Goal: Check status: Check status

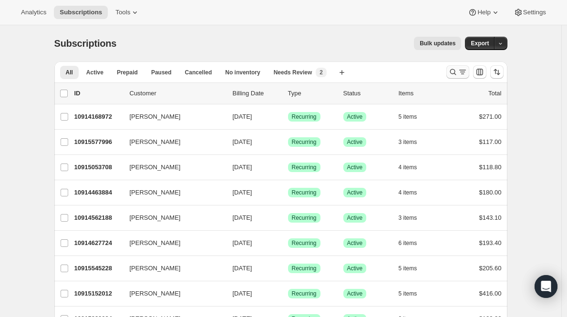
click at [457, 69] on icon "Search and filter results" at bounding box center [453, 72] width 10 height 10
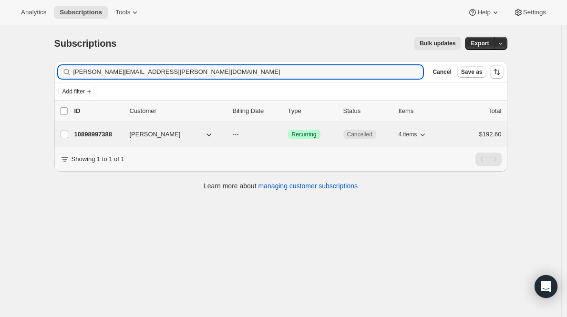
type input "[PERSON_NAME][EMAIL_ADDRESS][PERSON_NAME][DOMAIN_NAME]"
click at [91, 138] on p "10898997388" at bounding box center [98, 135] width 48 height 10
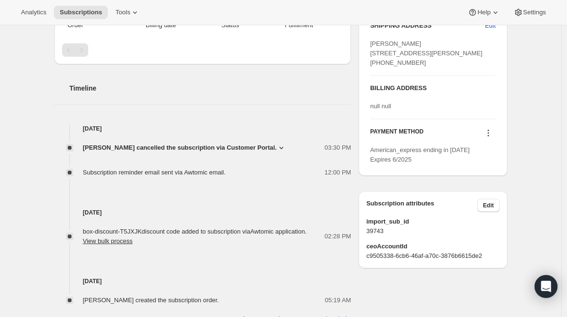
scroll to position [338, 0]
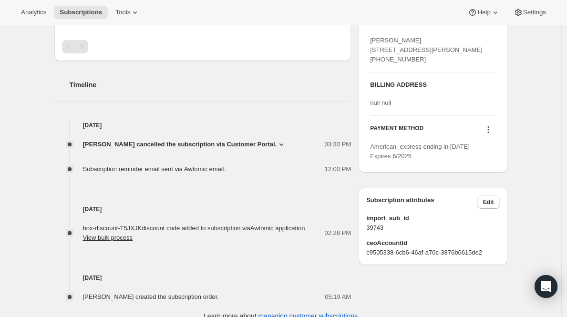
click at [166, 149] on span "[PERSON_NAME] cancelled the subscription via Customer Portal." at bounding box center [180, 145] width 194 height 10
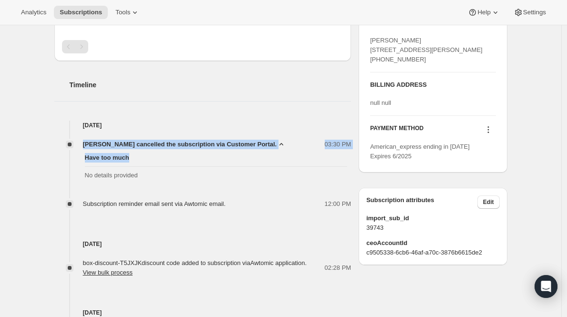
drag, startPoint x: 91, startPoint y: 152, endPoint x: 345, endPoint y: 163, distance: 253.8
click at [345, 163] on div "[PERSON_NAME] cancelled the subscription via Customer Portal. 03:30 PM Have too…" at bounding box center [202, 162] width 297 height 44
copy div "[PERSON_NAME] cancelled the subscription via Customer Portal. 03:30 PM Have too…"
